Goal: Transaction & Acquisition: Purchase product/service

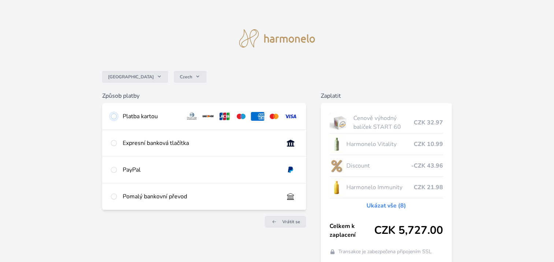
click at [113, 116] on input "radio" at bounding box center [114, 117] width 6 height 6
radio input "true"
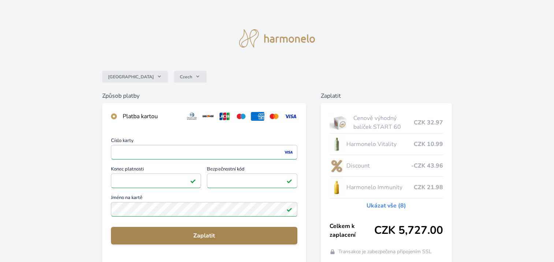
click at [207, 236] on span "Zaplatit" at bounding box center [204, 235] width 175 height 9
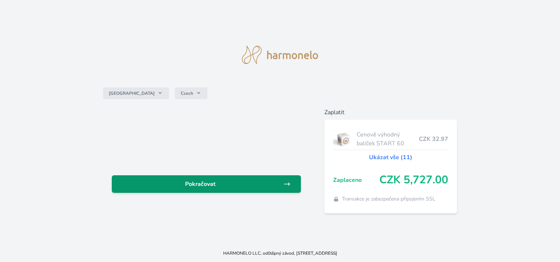
click at [249, 182] on span "Pokračovat" at bounding box center [200, 184] width 165 height 9
